Goal: Task Accomplishment & Management: Complete application form

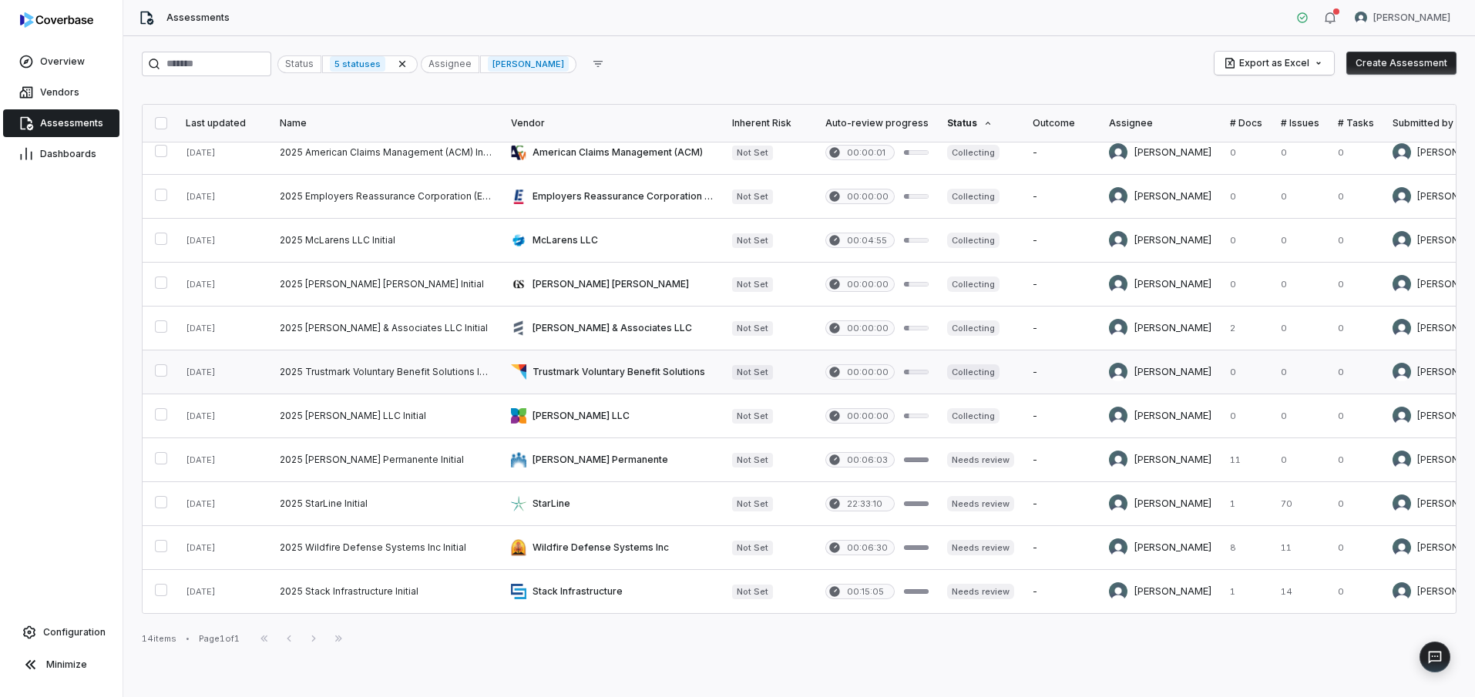
scroll to position [150, 0]
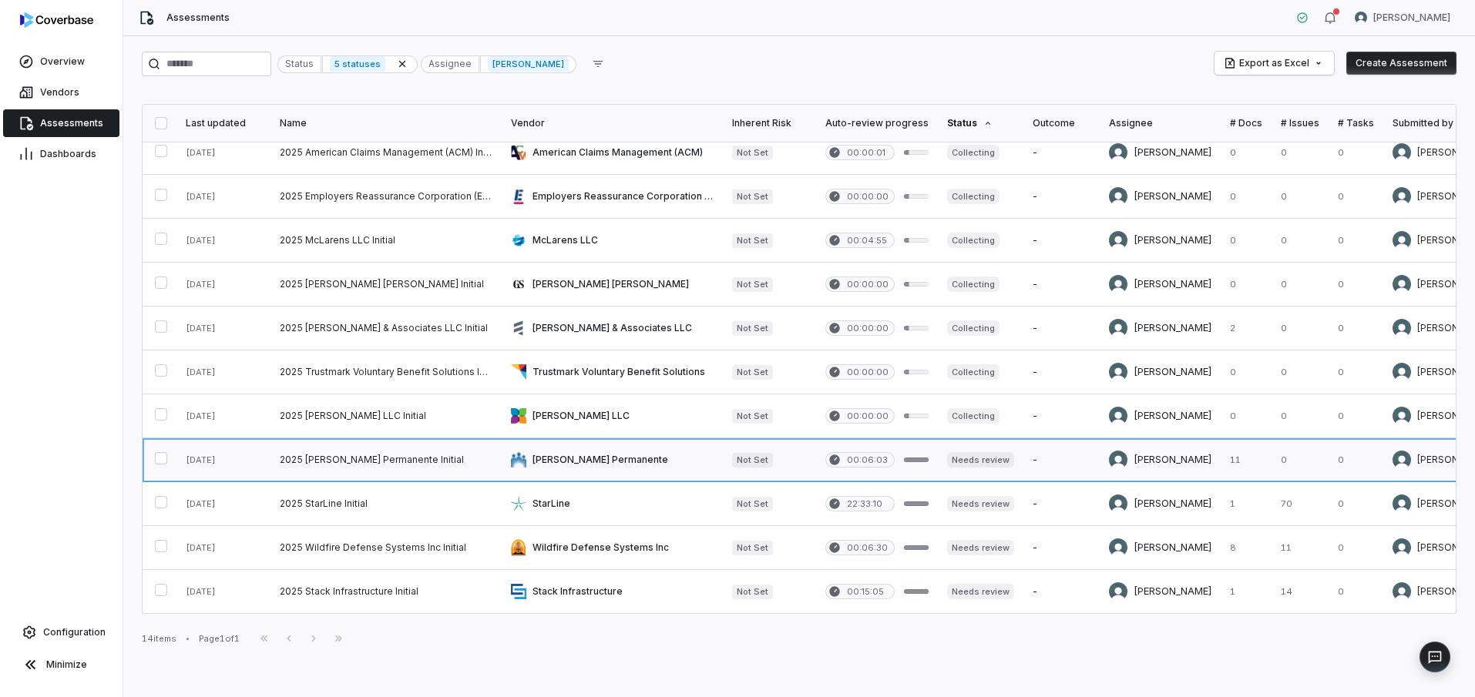
click at [598, 451] on link at bounding box center [612, 460] width 221 height 43
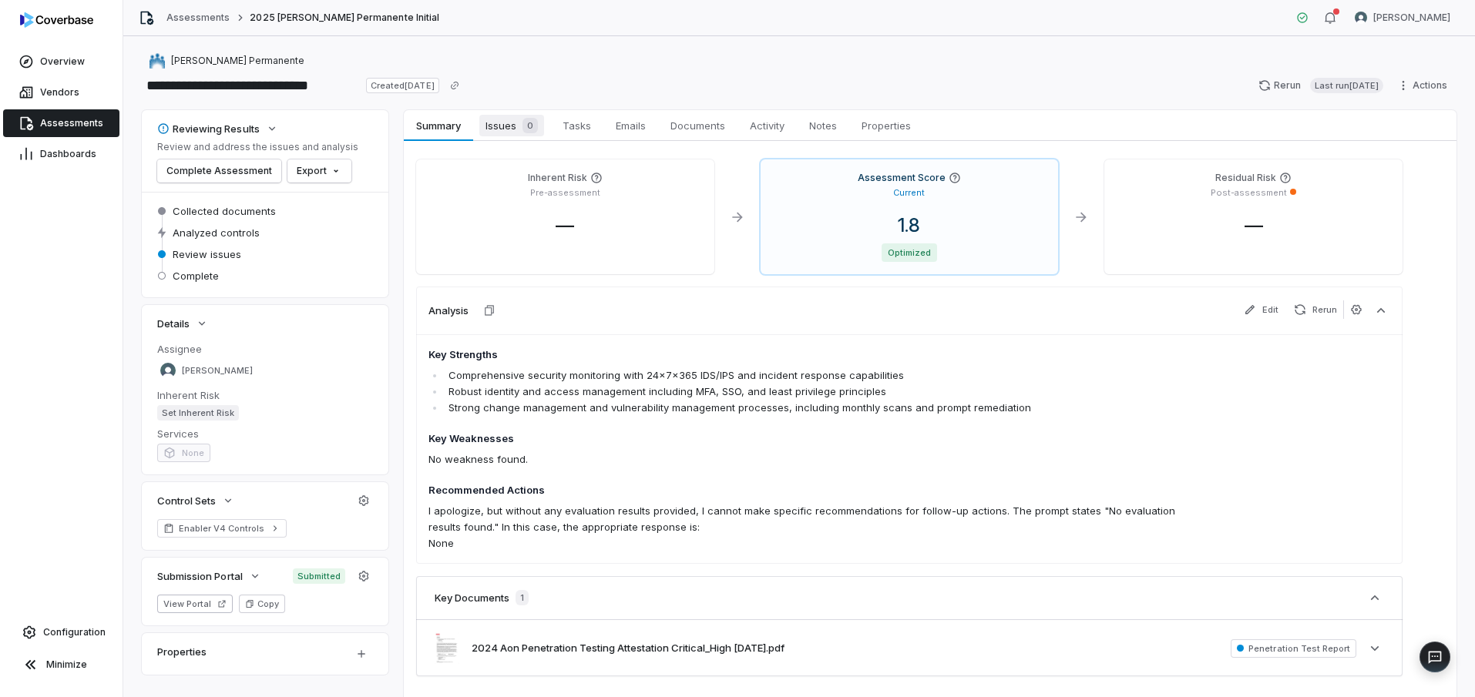
click at [504, 124] on span "Issues 0" at bounding box center [511, 126] width 65 height 22
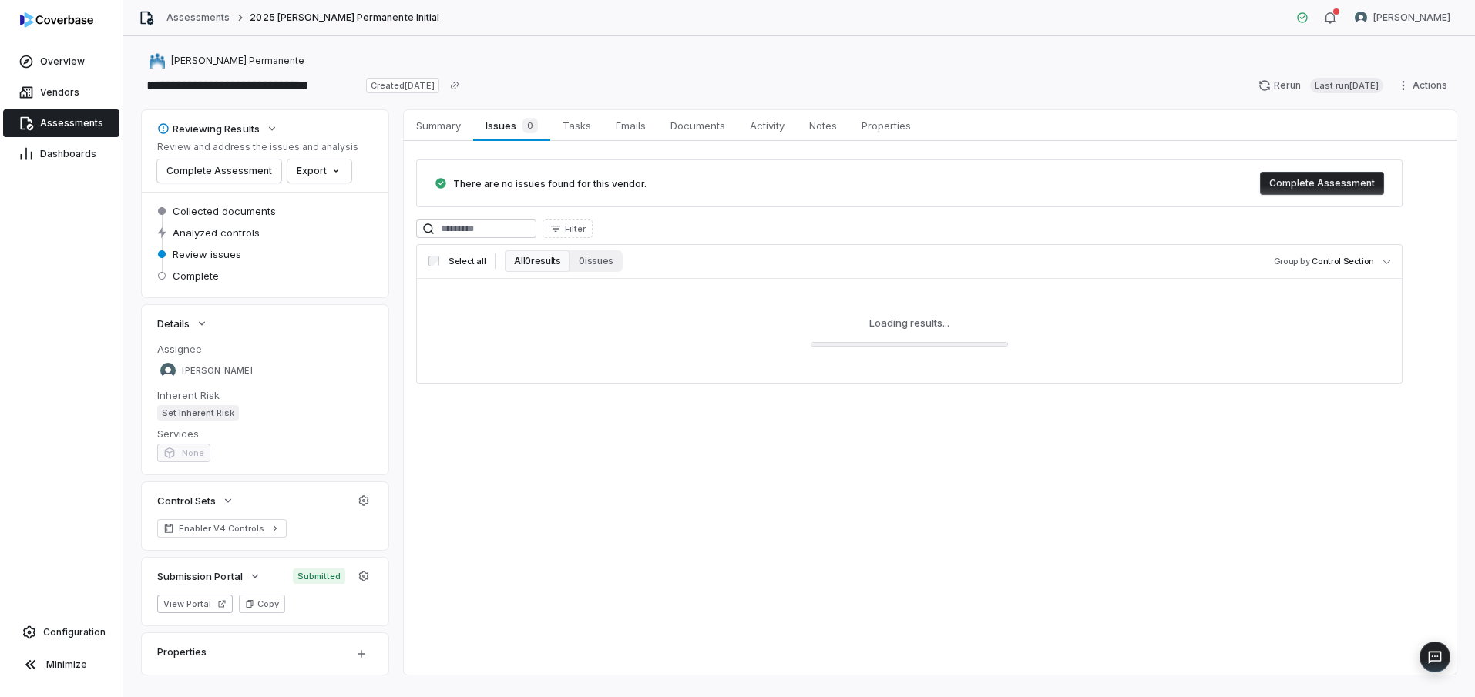
click at [1296, 187] on button "Complete Assessment" at bounding box center [1322, 183] width 124 height 23
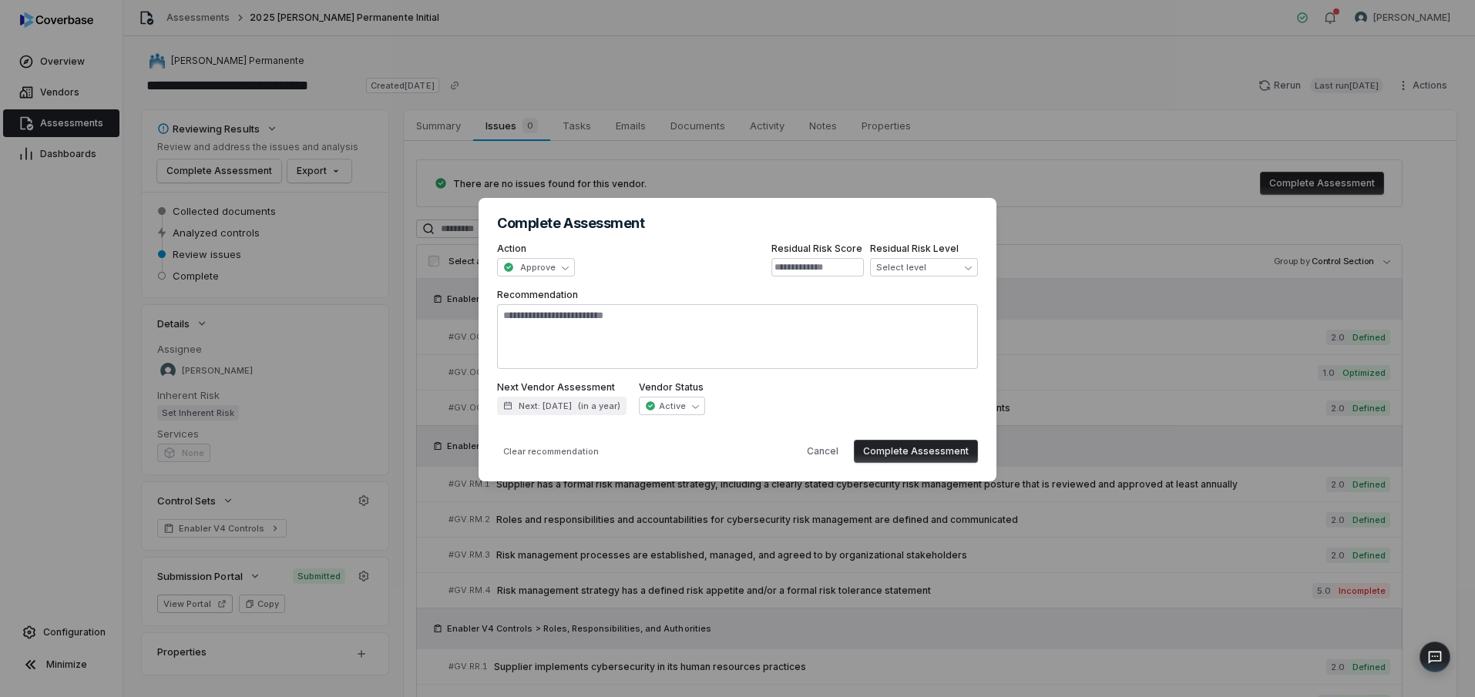
click at [943, 448] on button "Complete Assessment" at bounding box center [916, 451] width 124 height 23
type textarea "*"
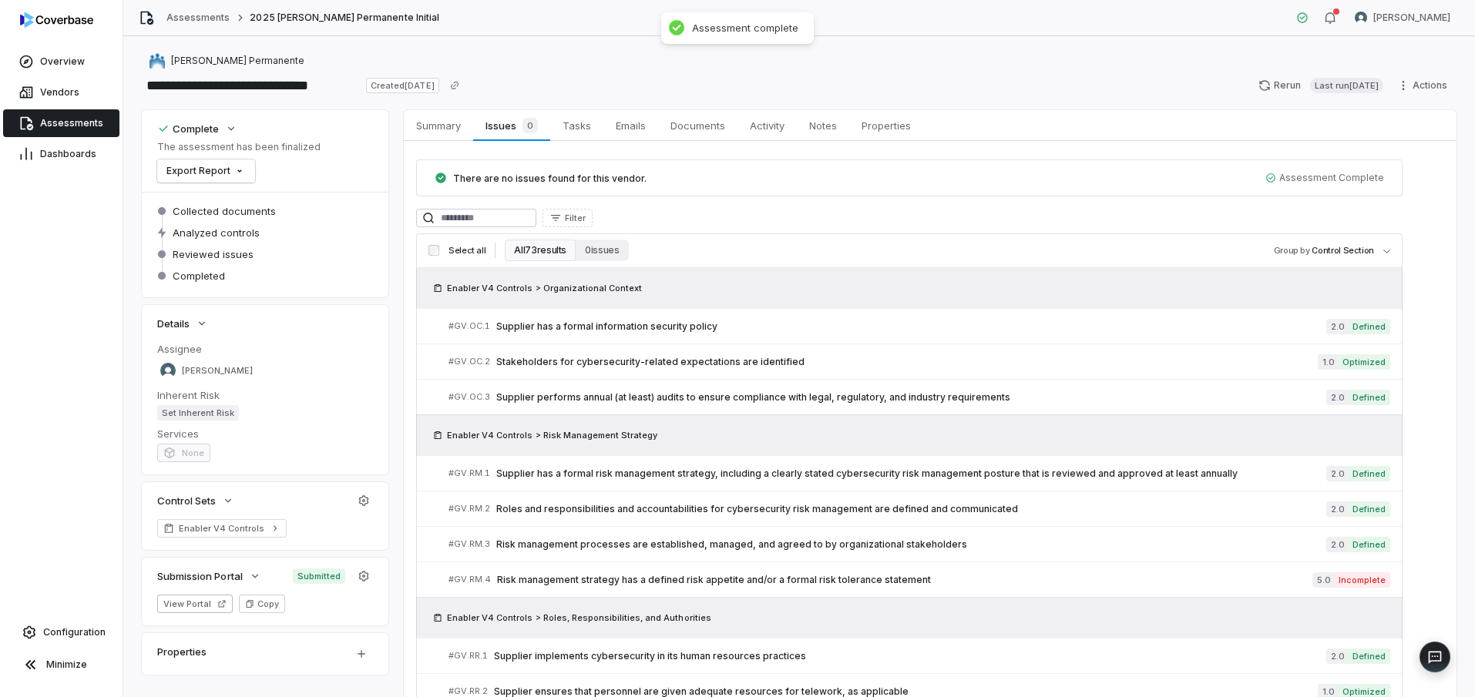
click at [106, 126] on link "Assessments" at bounding box center [61, 123] width 116 height 28
